Goal: Task Accomplishment & Management: Manage account settings

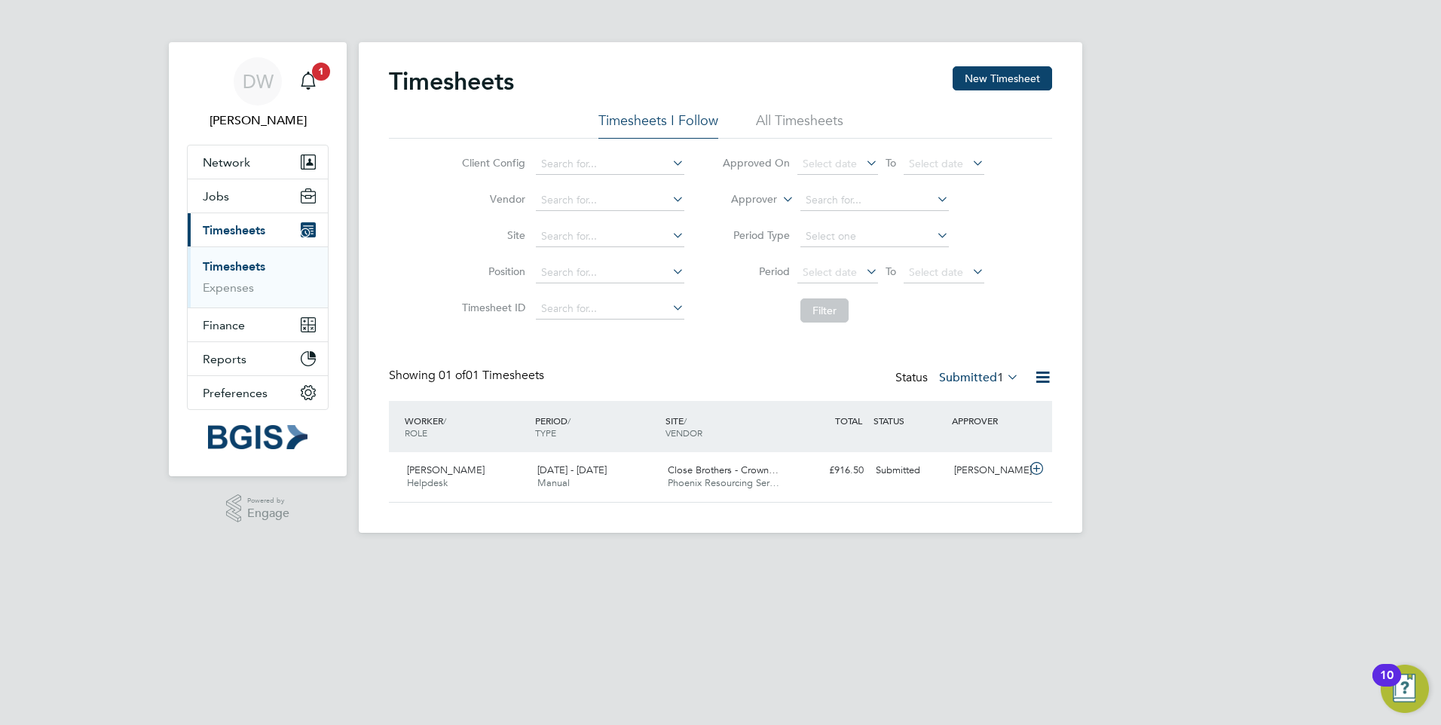
scroll to position [38, 131]
click at [320, 76] on span "1" at bounding box center [321, 72] width 18 height 18
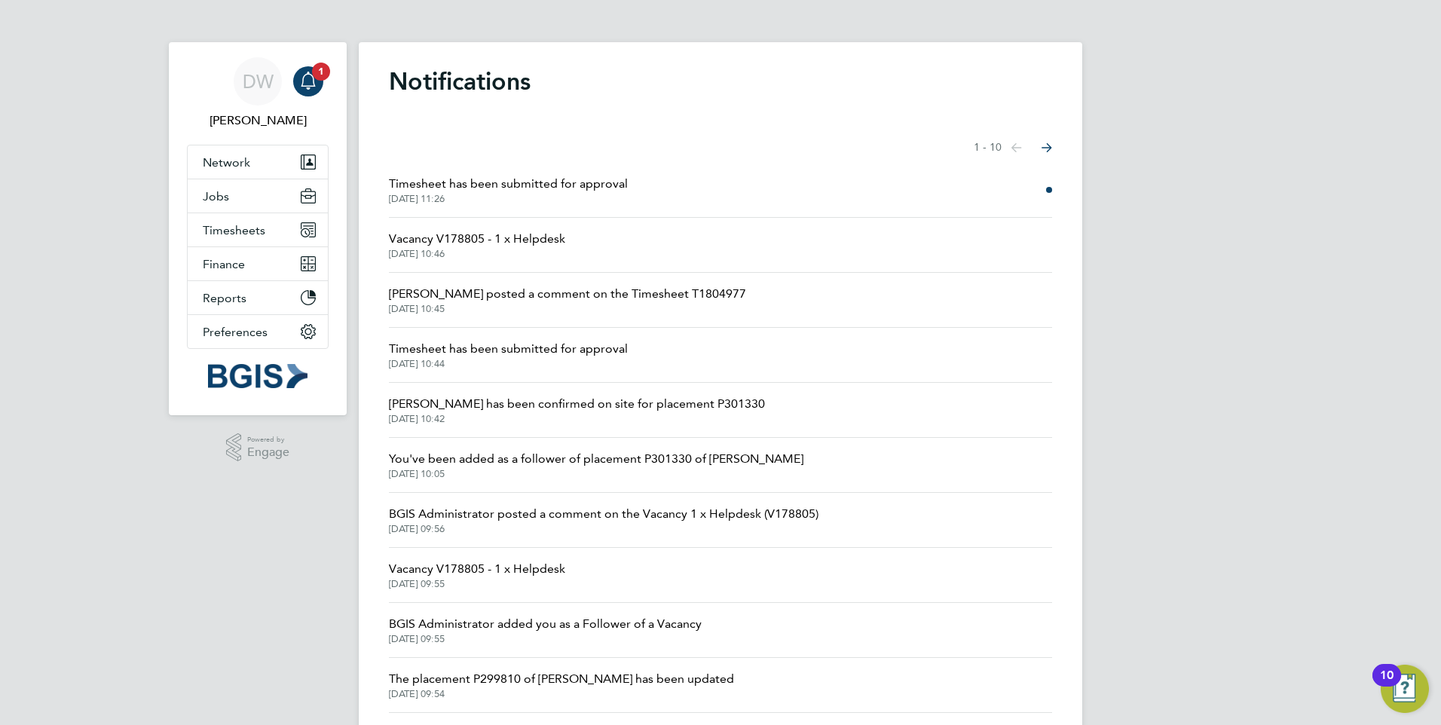
click at [607, 185] on span "Timesheet has been submitted for approval" at bounding box center [508, 184] width 239 height 18
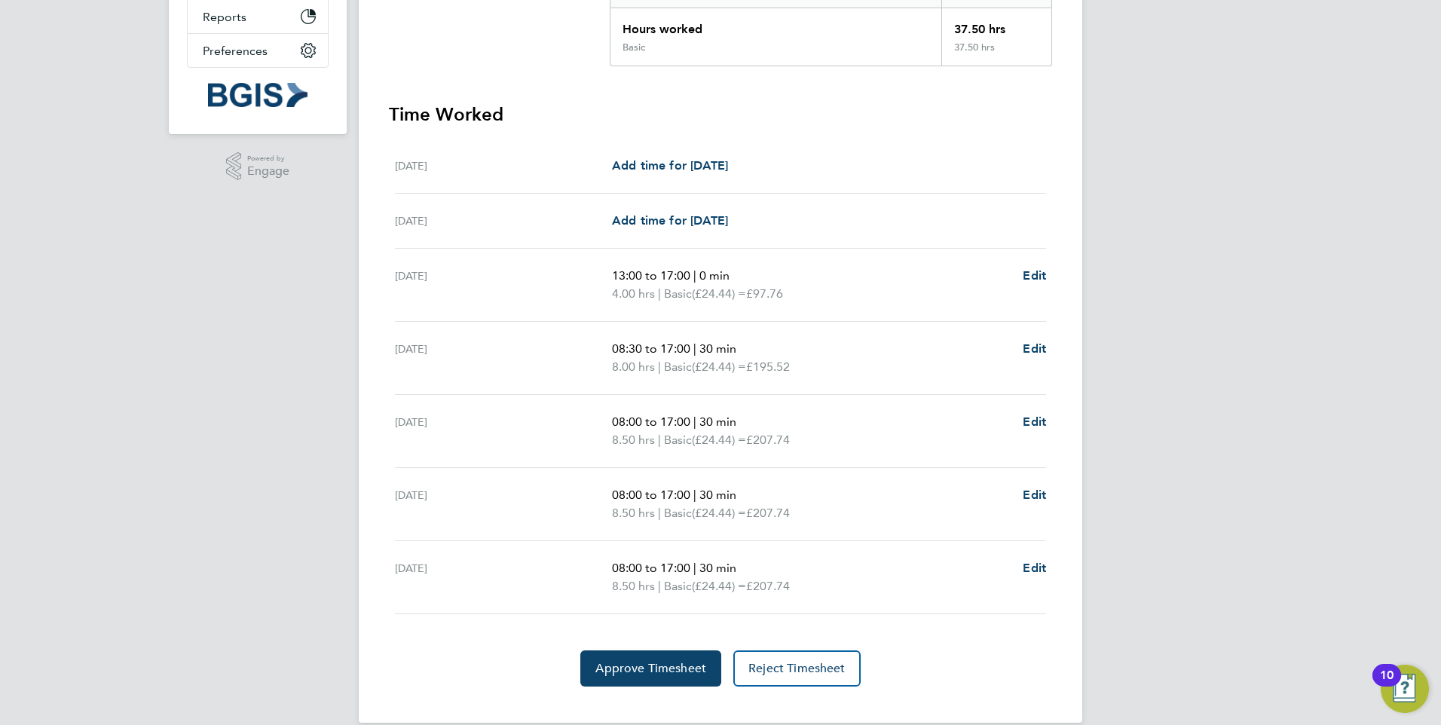
scroll to position [364, 0]
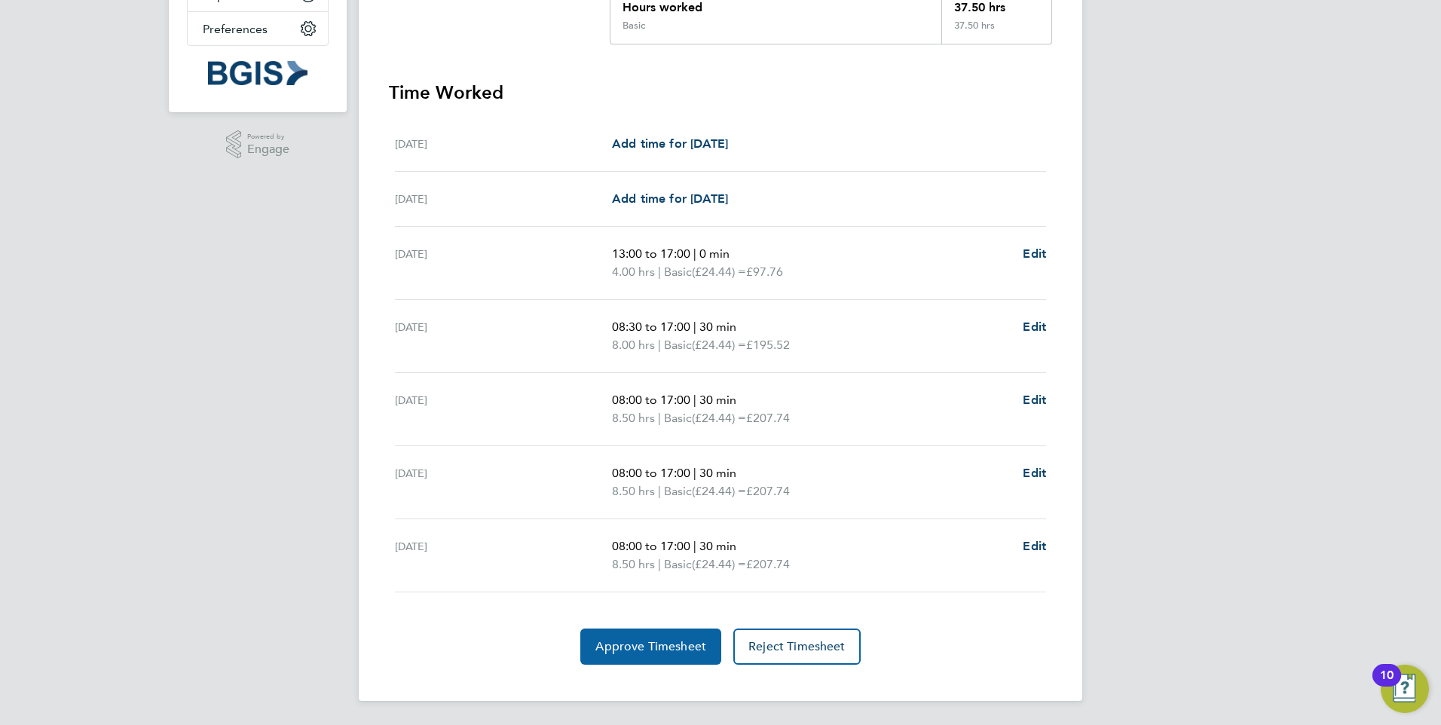
click at [665, 641] on span "Approve Timesheet" at bounding box center [650, 646] width 111 height 15
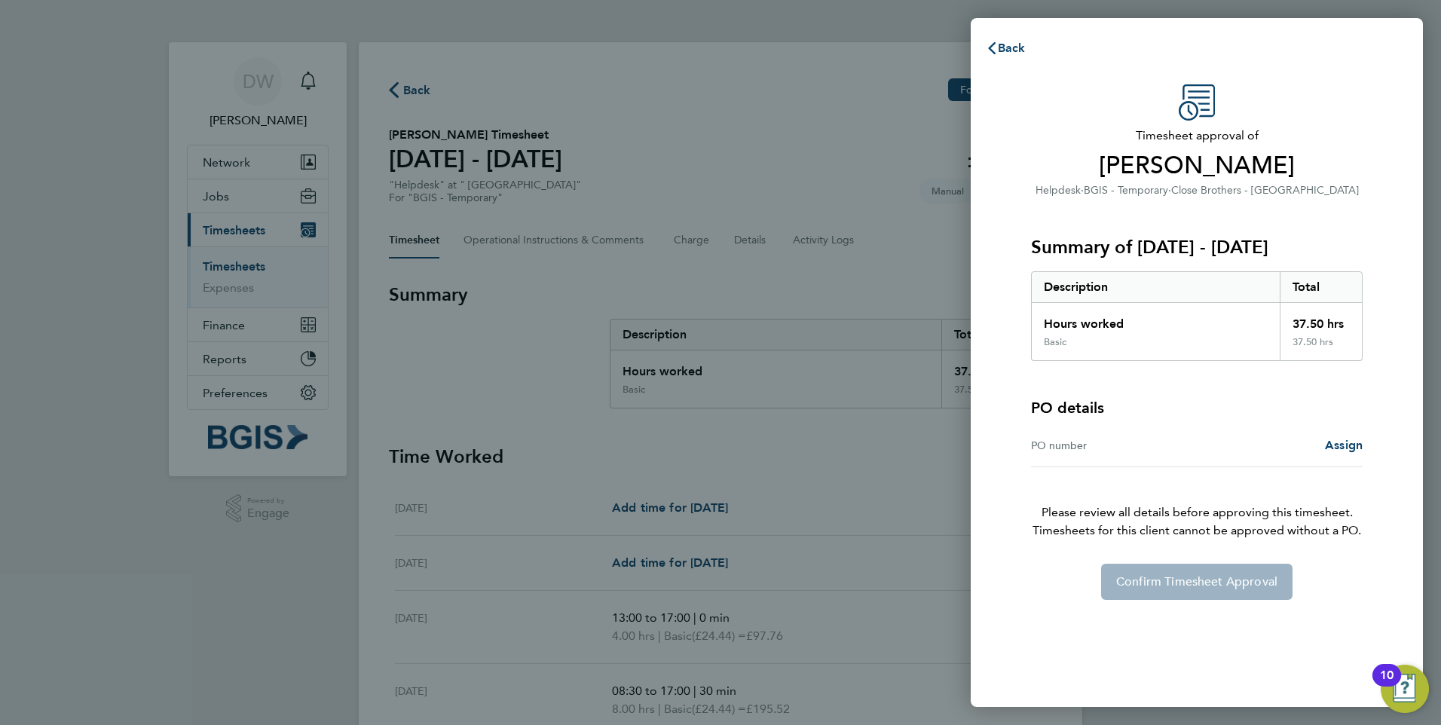
click at [1202, 436] on div "PO number Assign" at bounding box center [1197, 445] width 332 height 43
click at [1124, 458] on div "PO number Assign" at bounding box center [1197, 445] width 332 height 43
click at [1119, 454] on div "PO number Assign" at bounding box center [1197, 445] width 332 height 43
click at [1350, 447] on span "Assign" at bounding box center [1344, 445] width 38 height 14
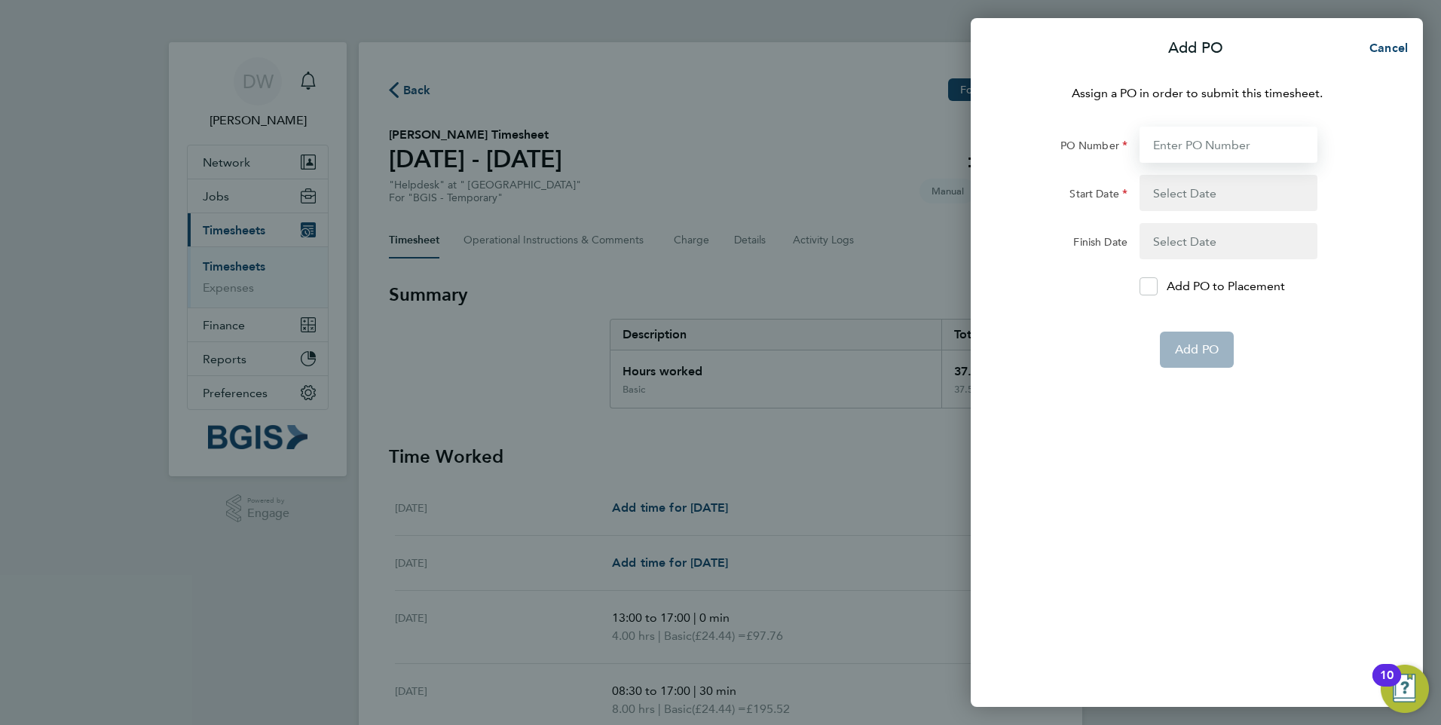
click at [1204, 145] on input "PO Number" at bounding box center [1228, 145] width 178 height 36
paste input "PSP2508260080"
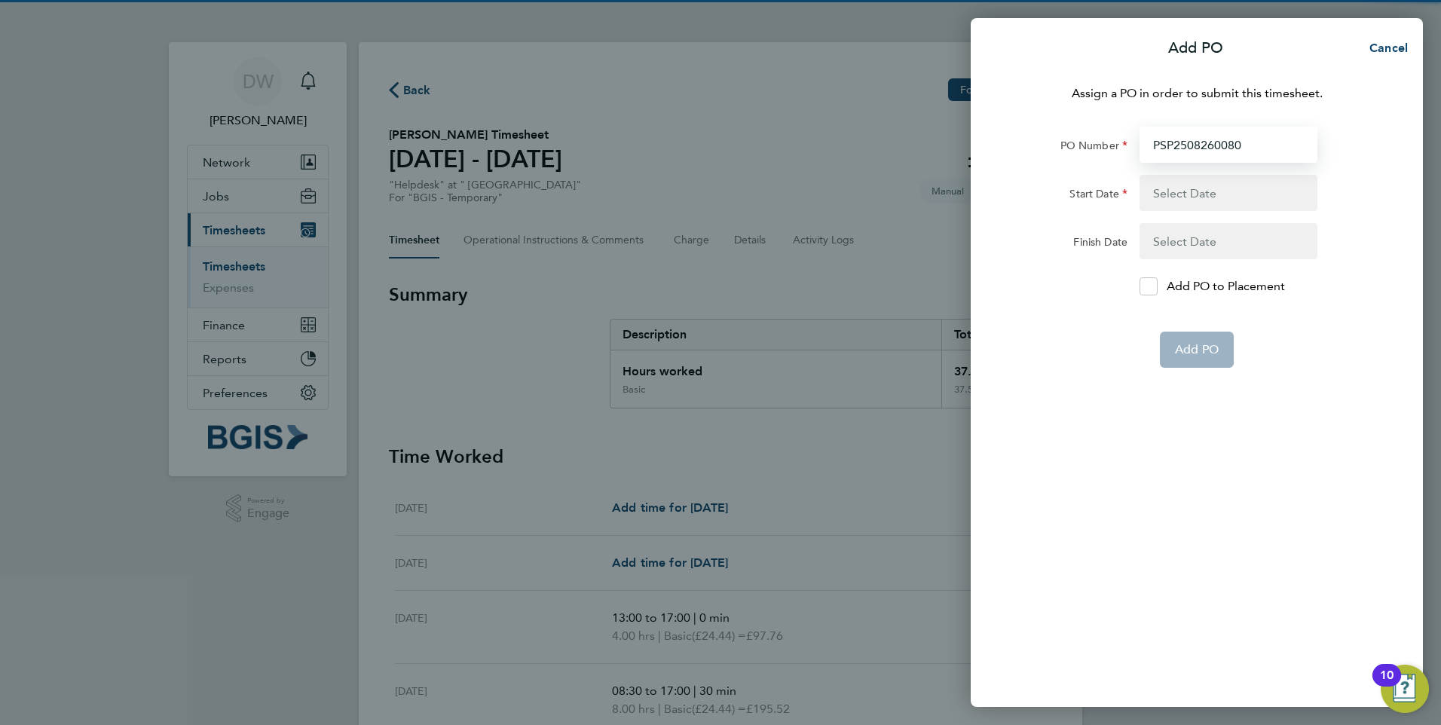
type input "PSP2508260080"
click at [1182, 188] on button "button" at bounding box center [1228, 193] width 178 height 36
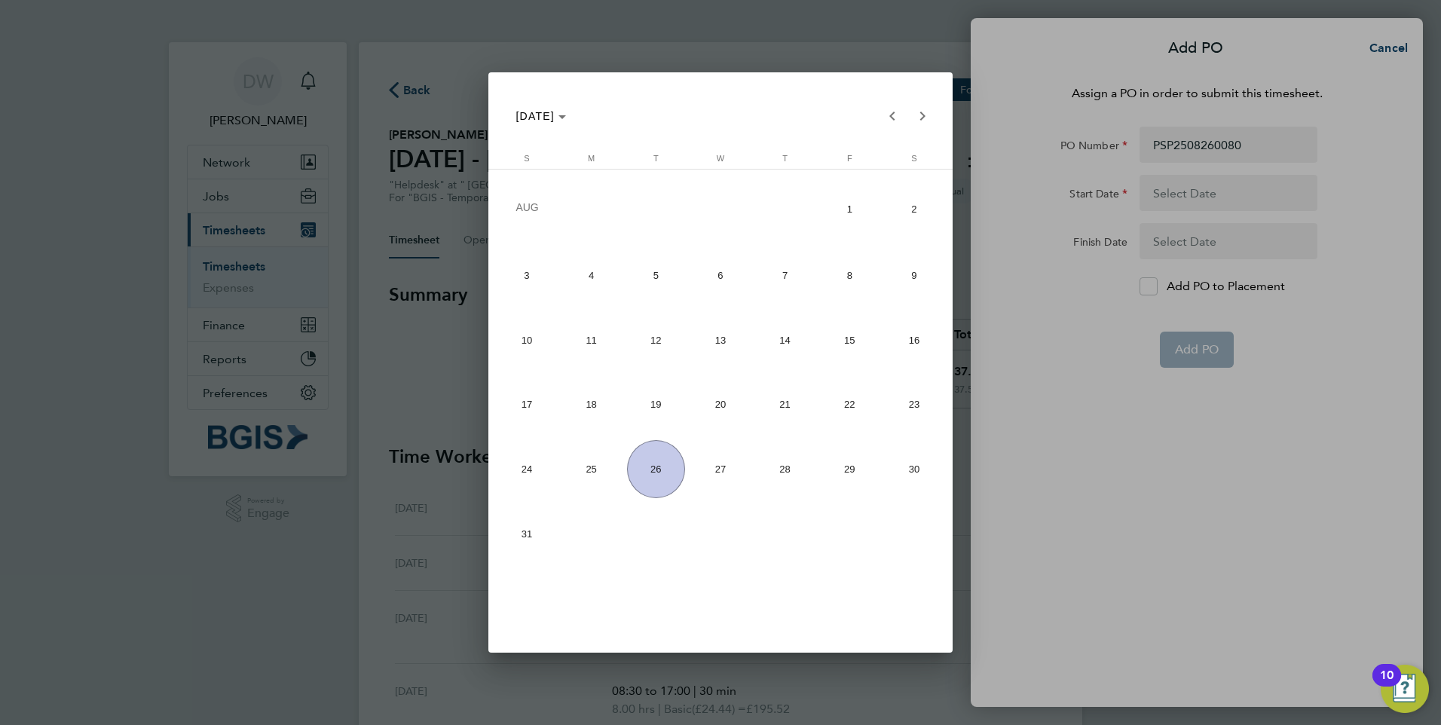
click at [600, 403] on span "18" at bounding box center [591, 404] width 58 height 58
type input "[DATE]"
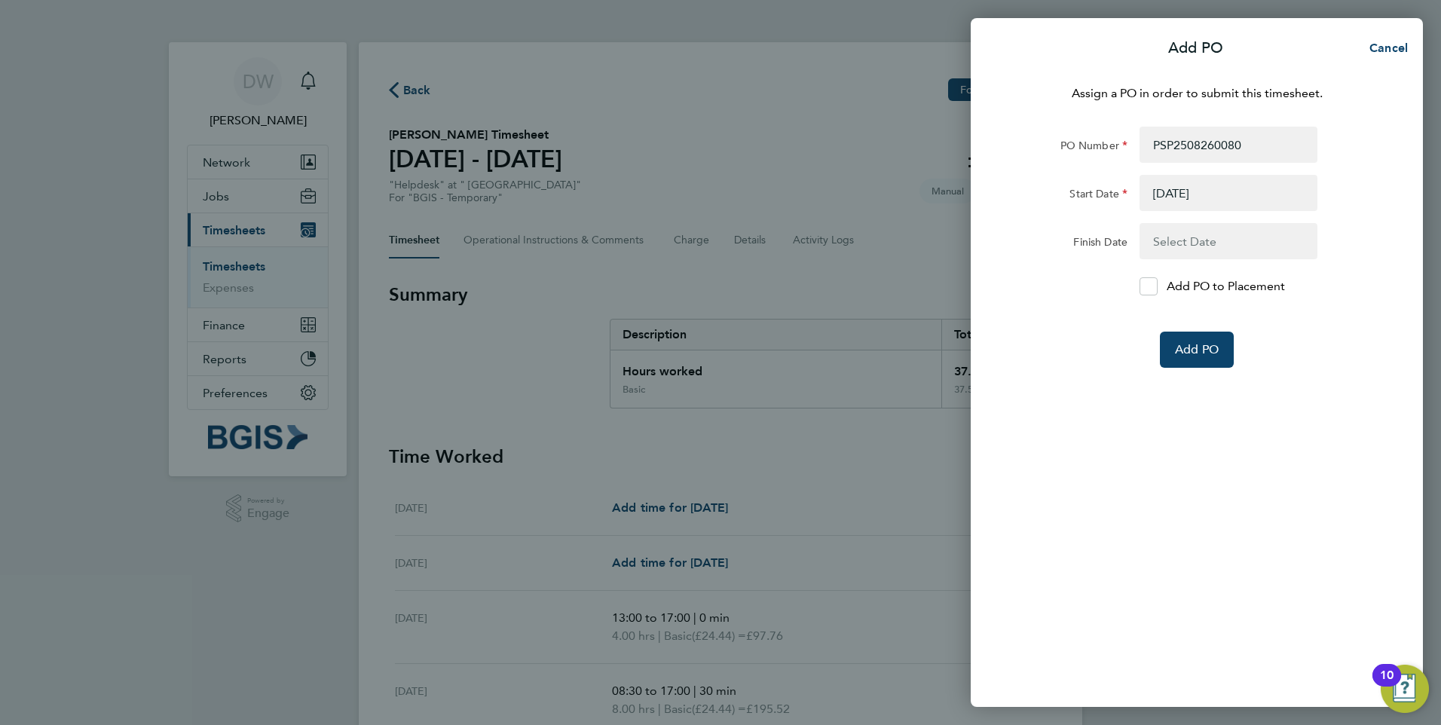
click at [1182, 246] on button "button" at bounding box center [1228, 241] width 178 height 36
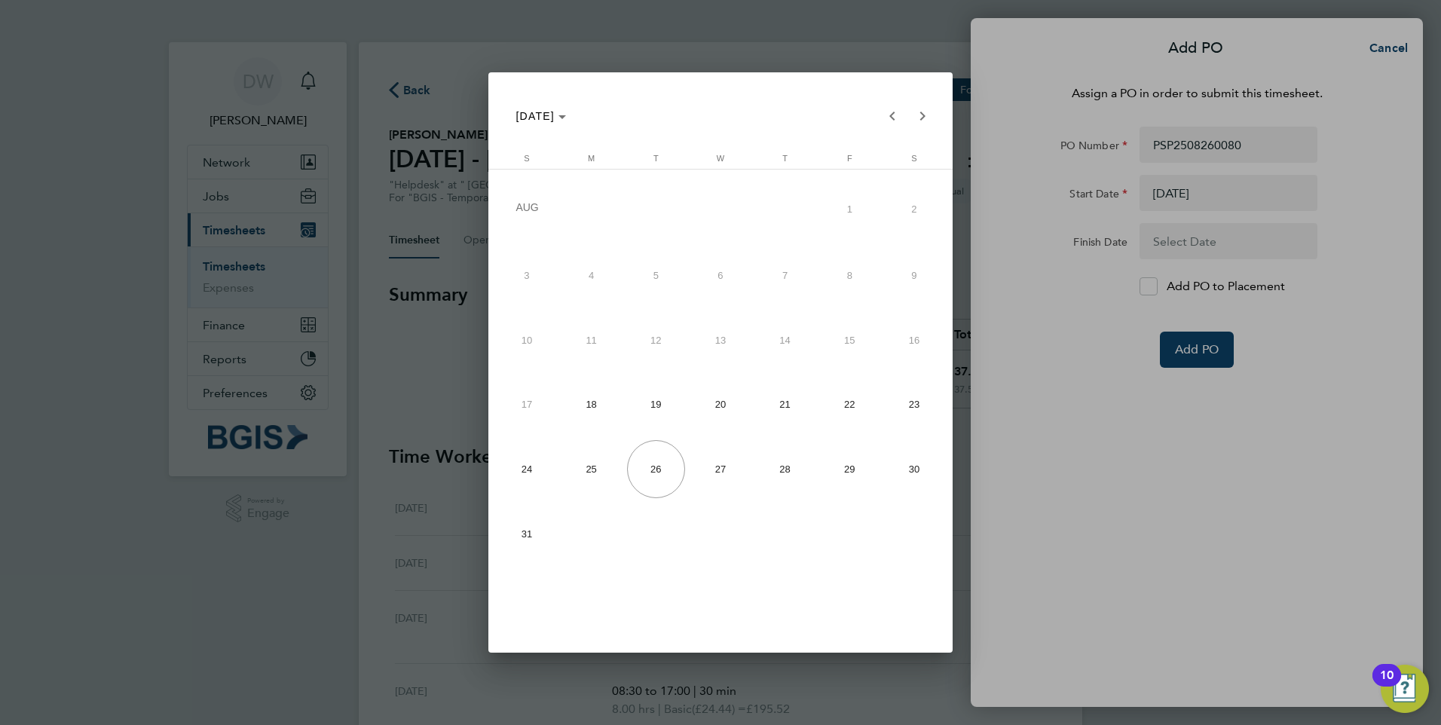
click at [842, 413] on span "22" at bounding box center [850, 404] width 58 height 58
type input "[DATE]"
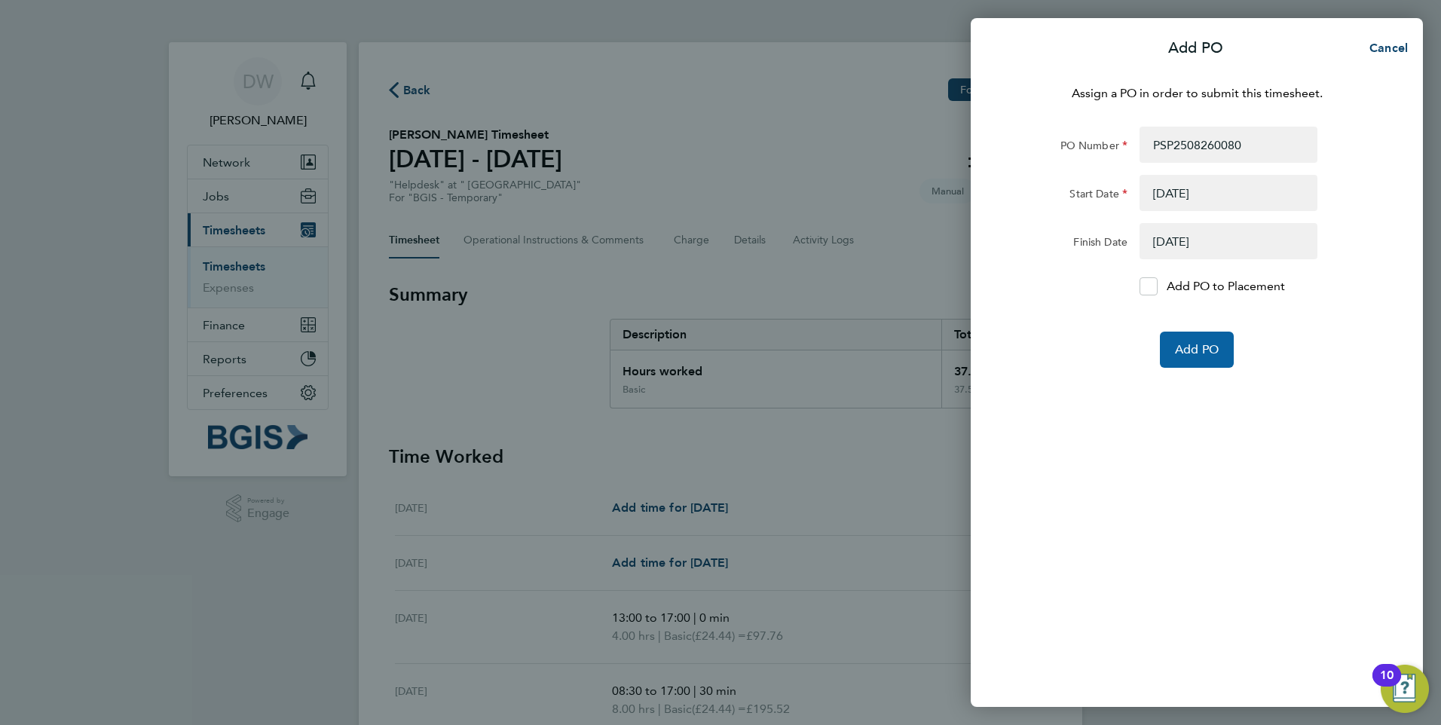
click at [1203, 341] on button "Add PO" at bounding box center [1197, 350] width 74 height 36
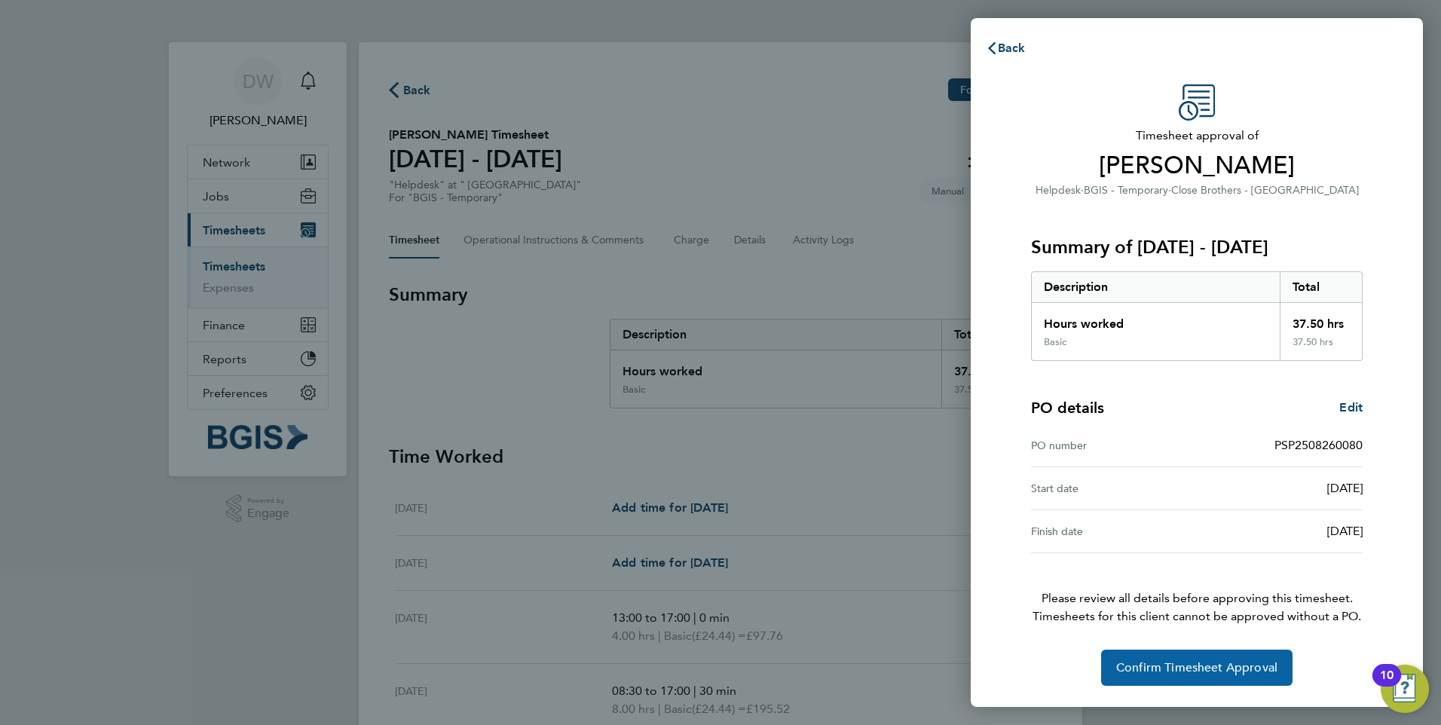
click at [1216, 665] on span "Confirm Timesheet Approval" at bounding box center [1196, 667] width 161 height 15
